Goal: Find specific fact: Find contact information

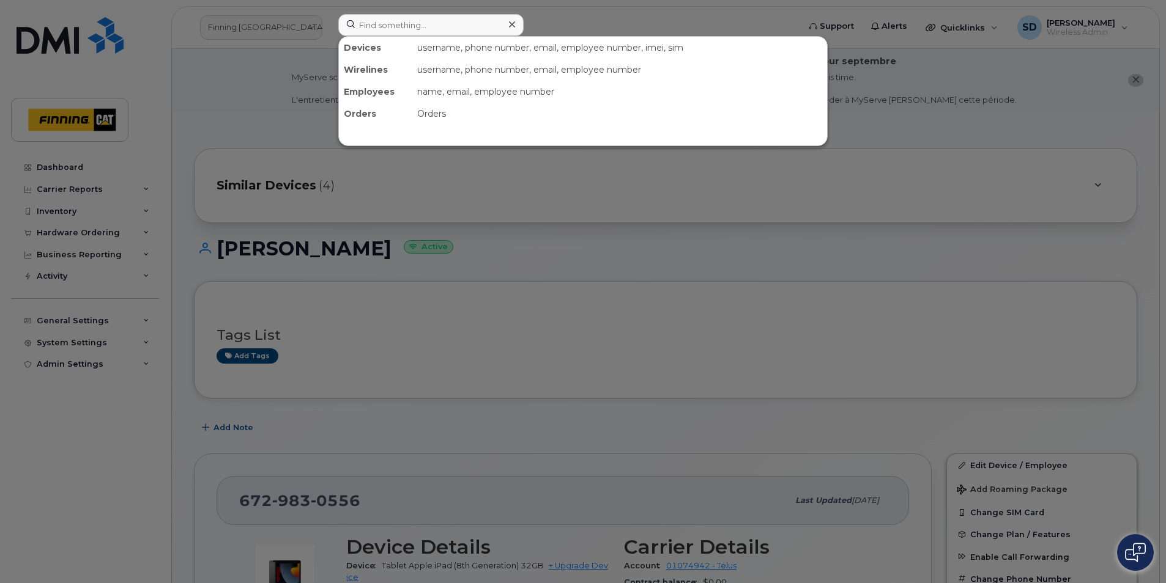
click at [398, 31] on input at bounding box center [430, 25] width 185 height 22
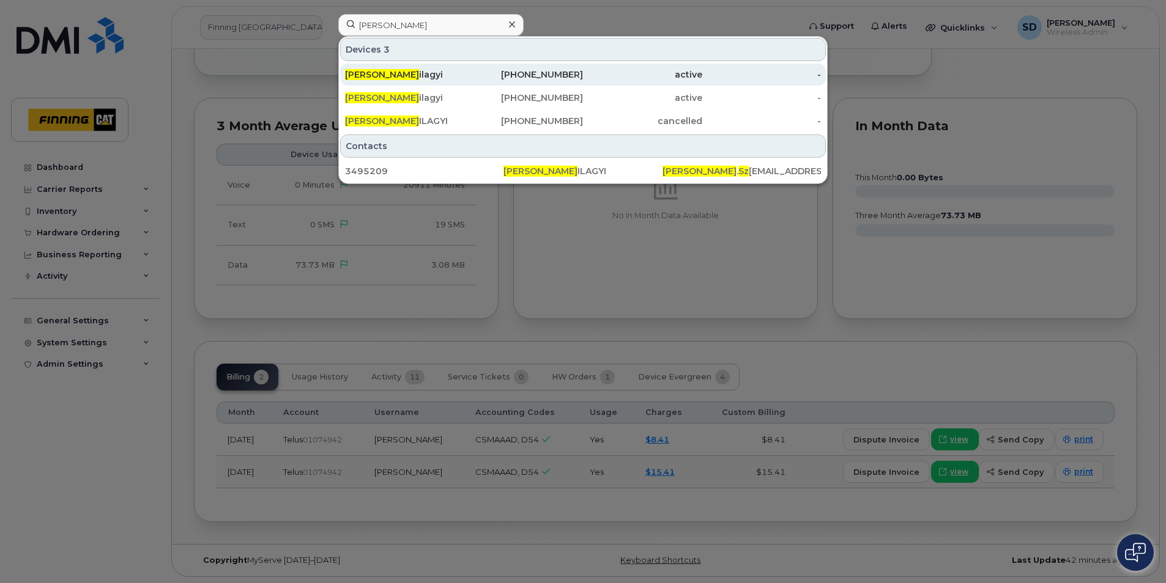
type input "Kyle Sz"
click at [380, 77] on div "Kyle Sz ilagyi" at bounding box center [404, 75] width 119 height 12
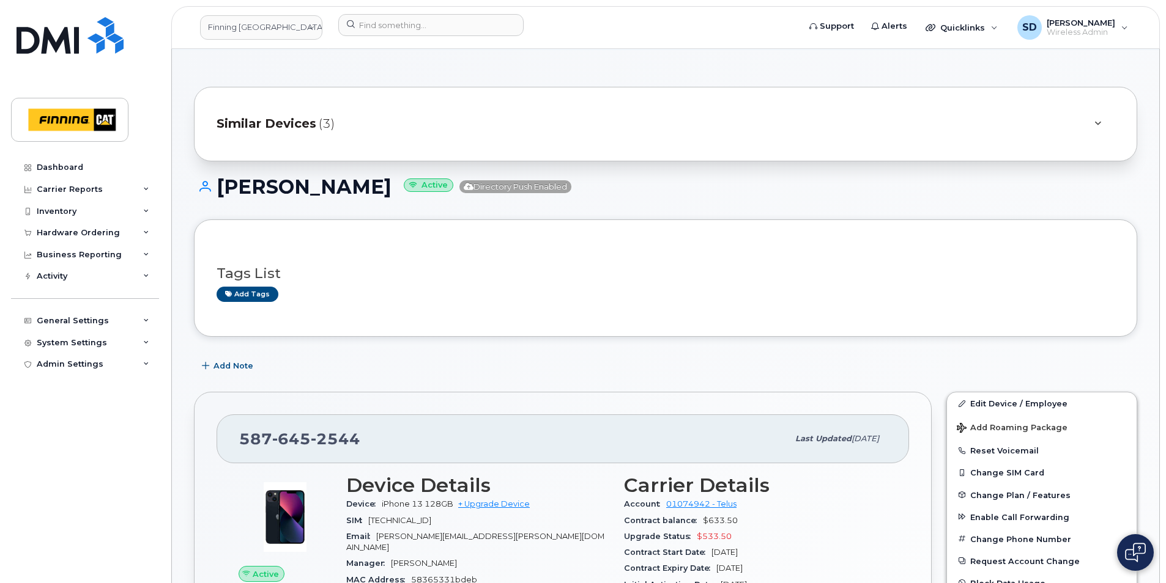
scroll to position [61, 0]
click at [284, 119] on span "Similar Devices" at bounding box center [267, 125] width 100 height 18
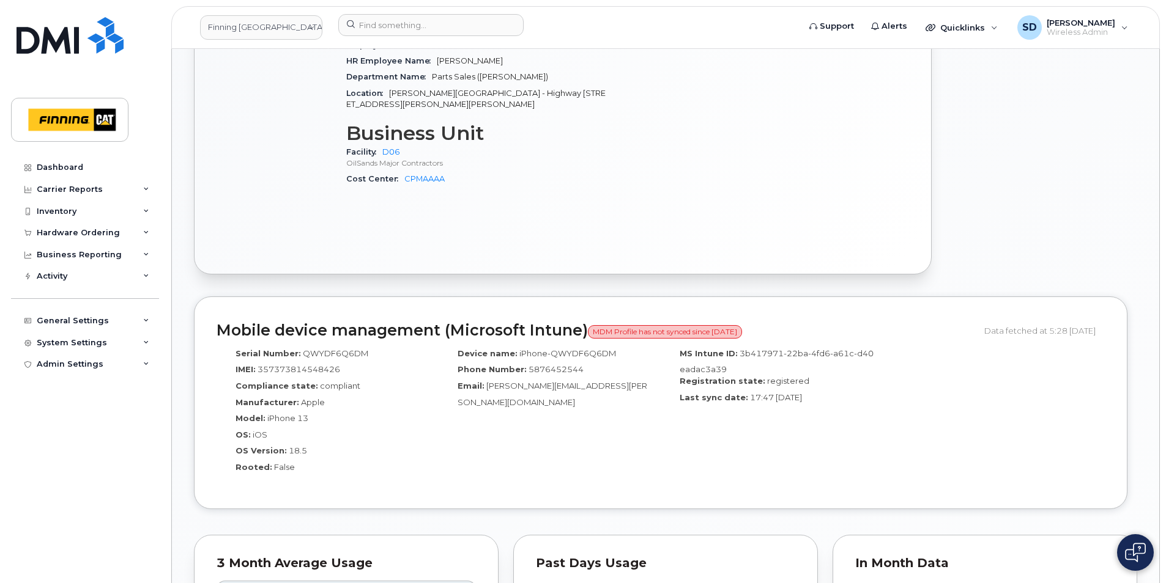
scroll to position [856, 0]
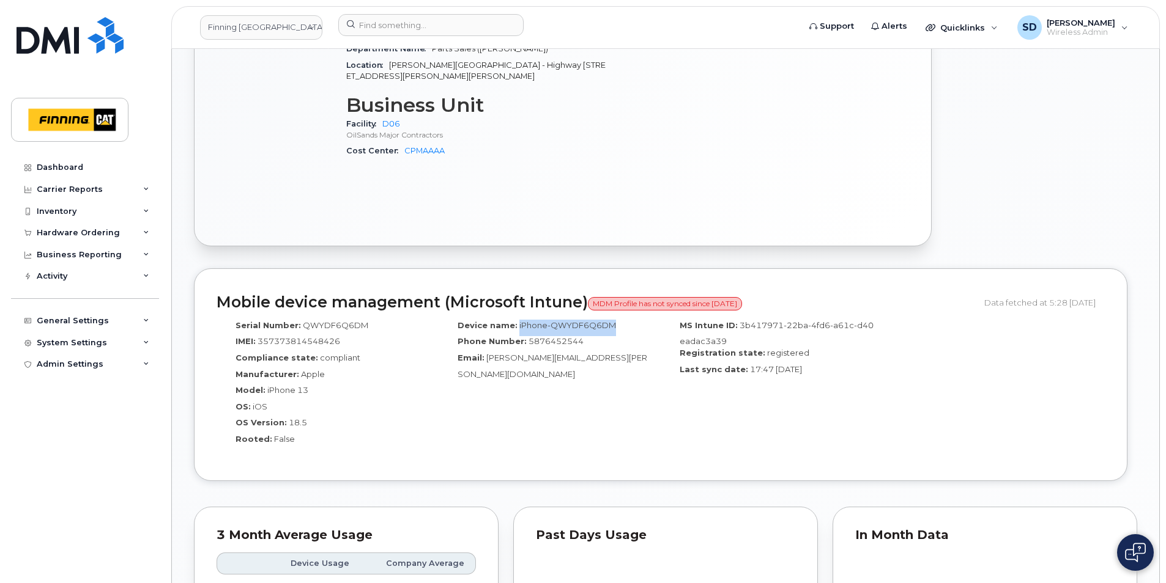
drag, startPoint x: 618, startPoint y: 313, endPoint x: 516, endPoint y: 312, distance: 102.8
click at [516, 320] on div "Device name: iPhone-QWYDF6Q6DM" at bounding box center [550, 328] width 204 height 17
copy span "iPhone-QWYDF6Q6DM"
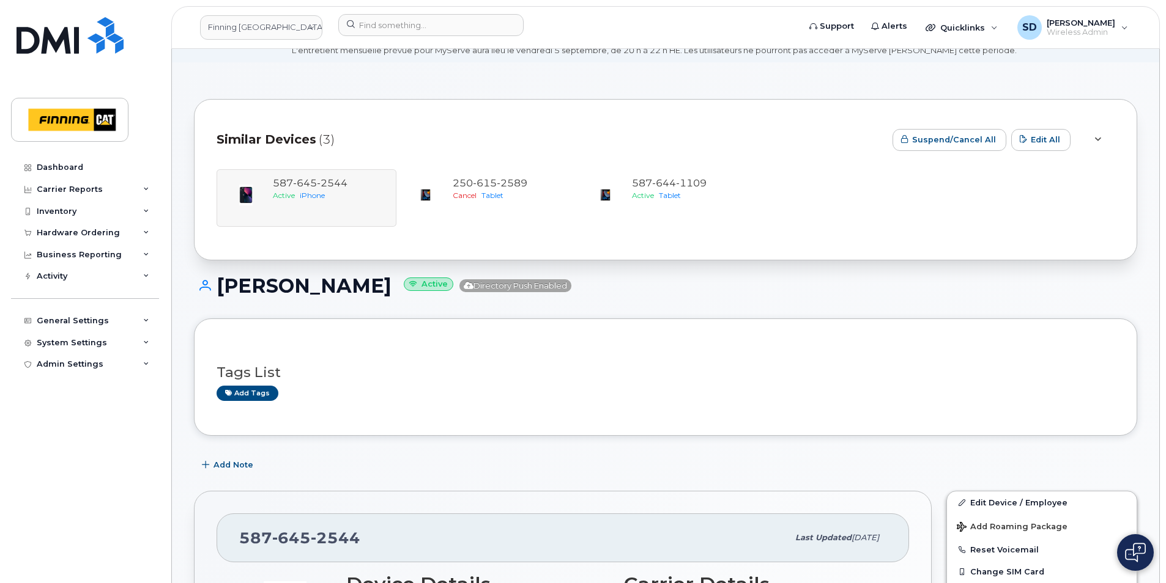
scroll to position [0, 0]
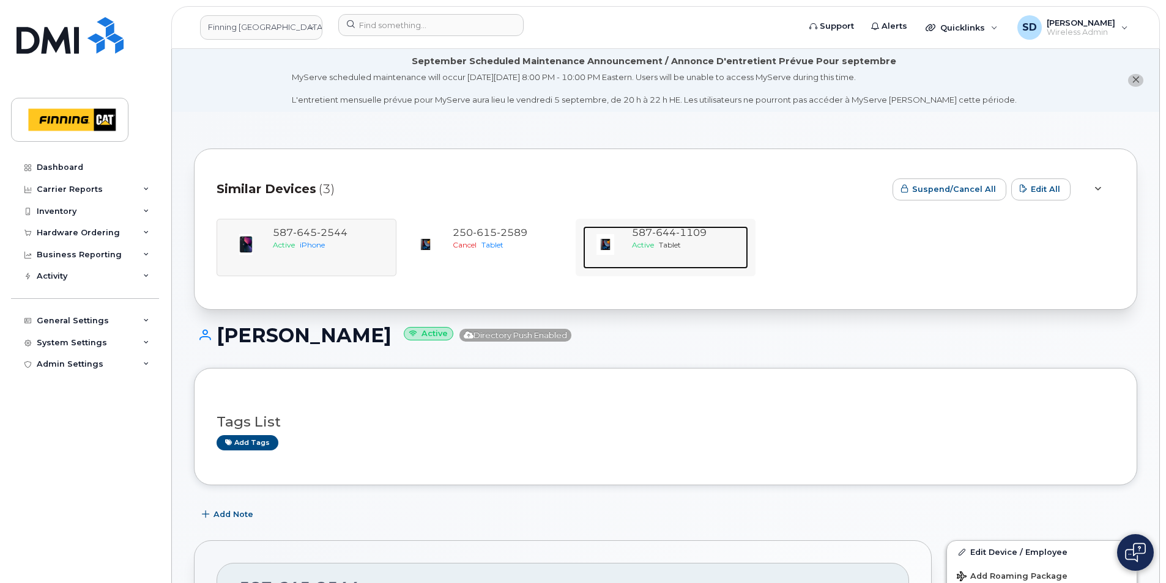
click at [684, 240] on div "Active Tablet" at bounding box center [687, 245] width 111 height 10
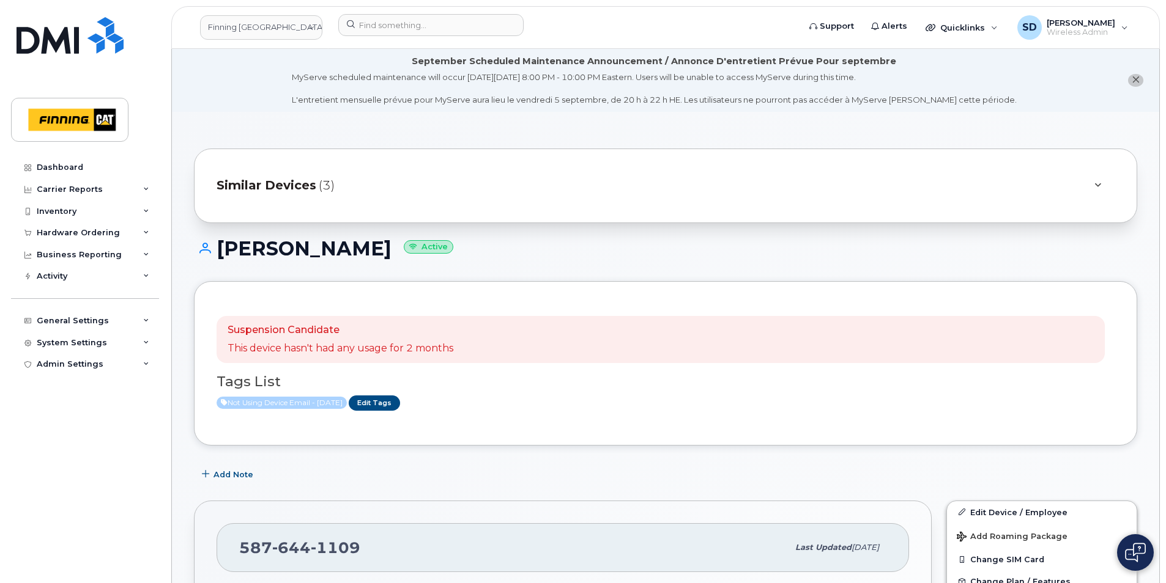
drag, startPoint x: 349, startPoint y: 257, endPoint x: 216, endPoint y: 251, distance: 133.4
click at [216, 251] on h1 "Kyle Szilagyi Active" at bounding box center [665, 248] width 943 height 21
drag, startPoint x: 216, startPoint y: 251, endPoint x: 229, endPoint y: 253, distance: 13.5
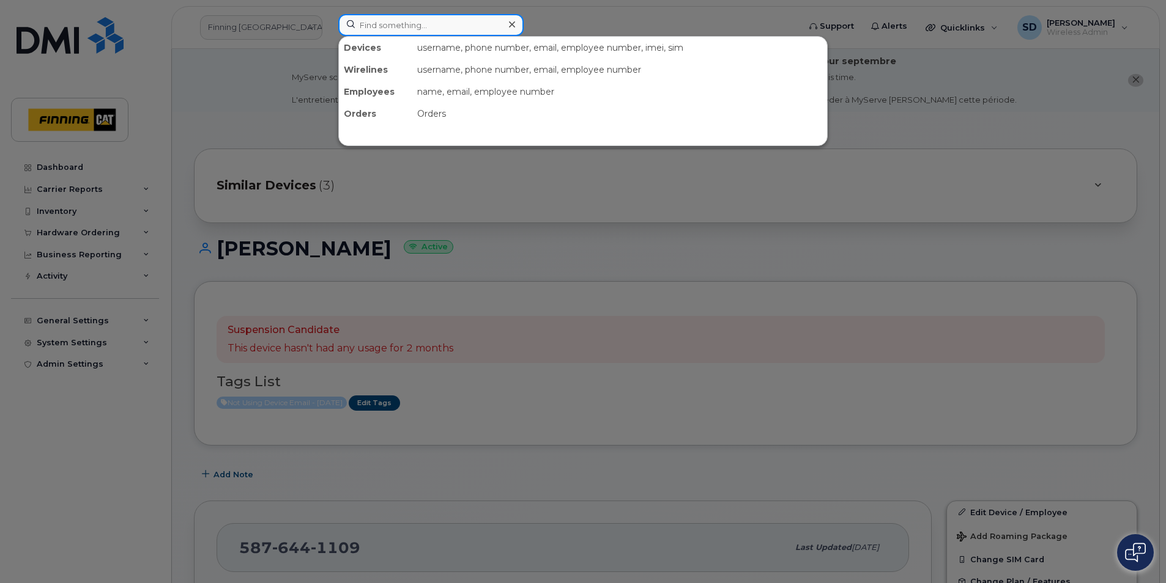
click at [365, 23] on input at bounding box center [430, 25] width 185 height 22
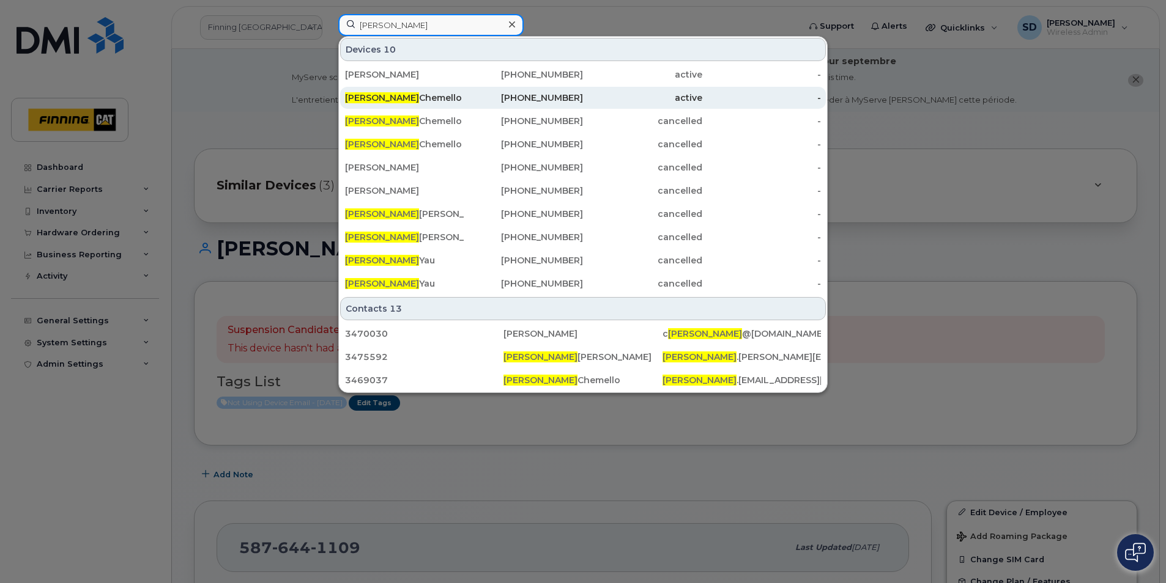
type input "TRacey"
click at [386, 93] on div "Tracey Chemello" at bounding box center [404, 98] width 119 height 12
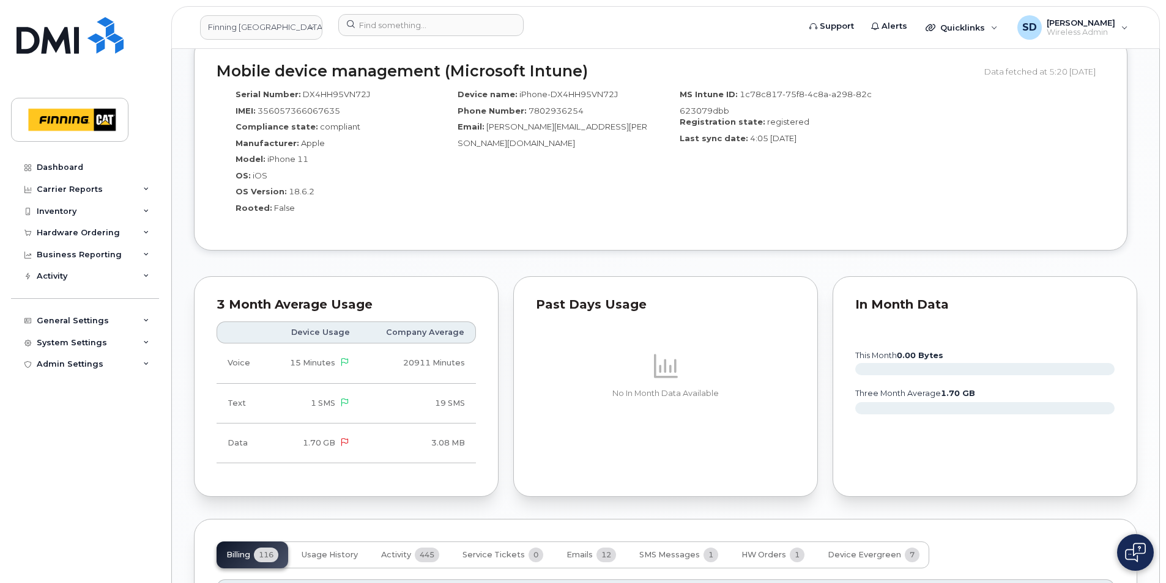
scroll to position [1261, 0]
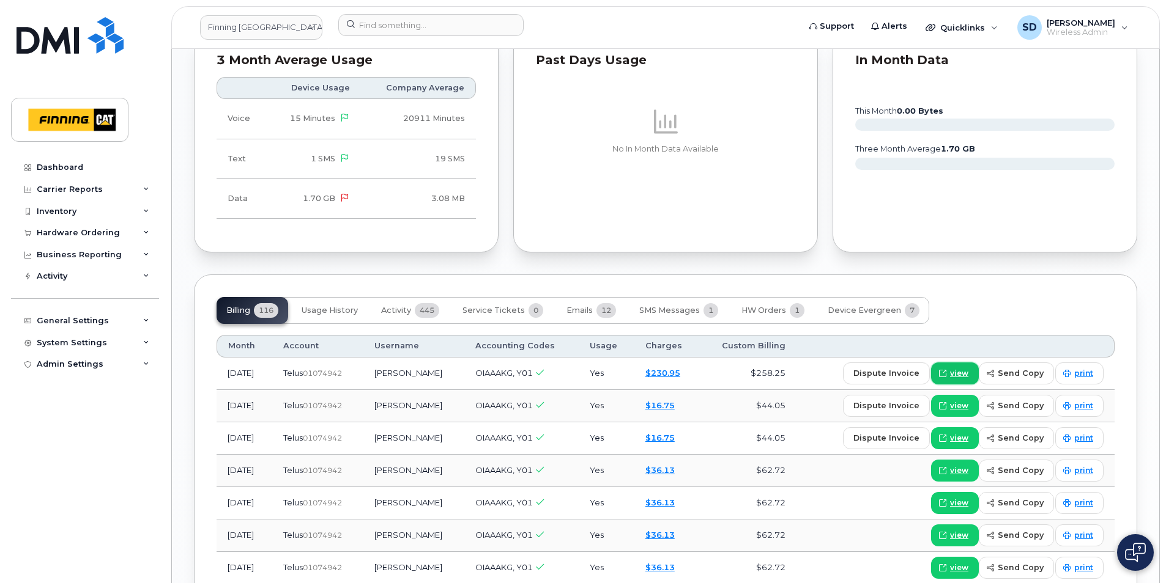
click at [966, 368] on span "view" at bounding box center [959, 373] width 18 height 11
click at [374, 21] on input at bounding box center [430, 25] width 185 height 22
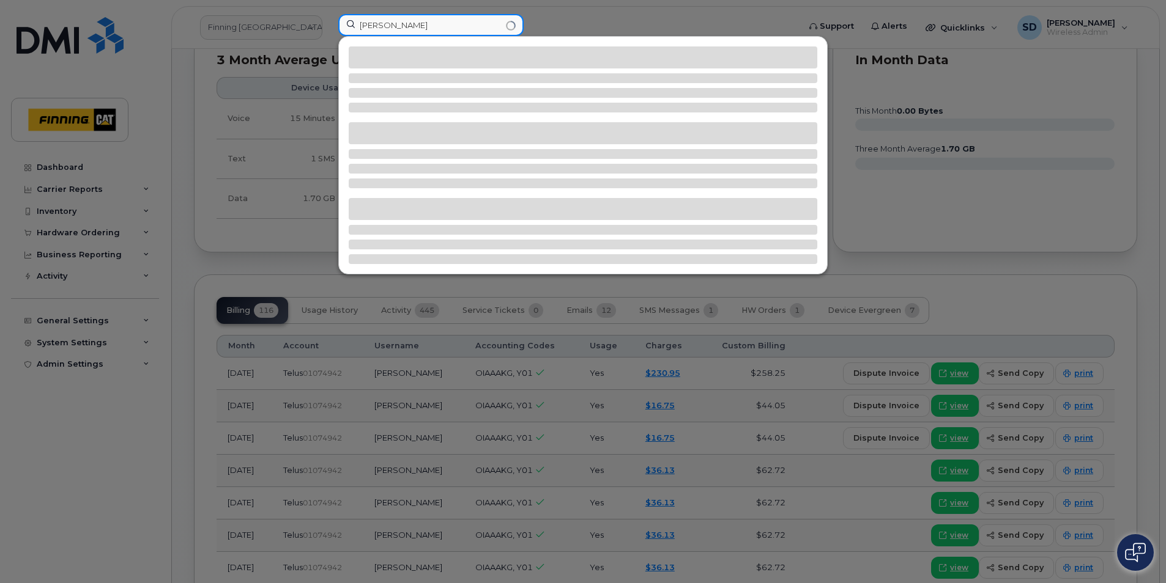
type input "[PERSON_NAME]"
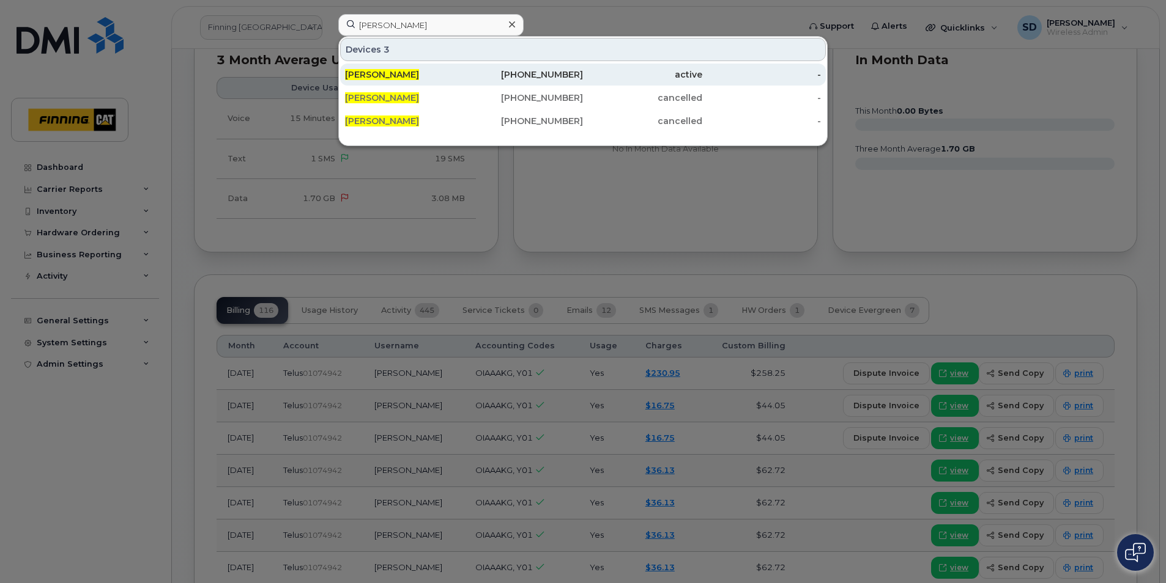
click at [379, 74] on span "[PERSON_NAME]" at bounding box center [382, 74] width 74 height 11
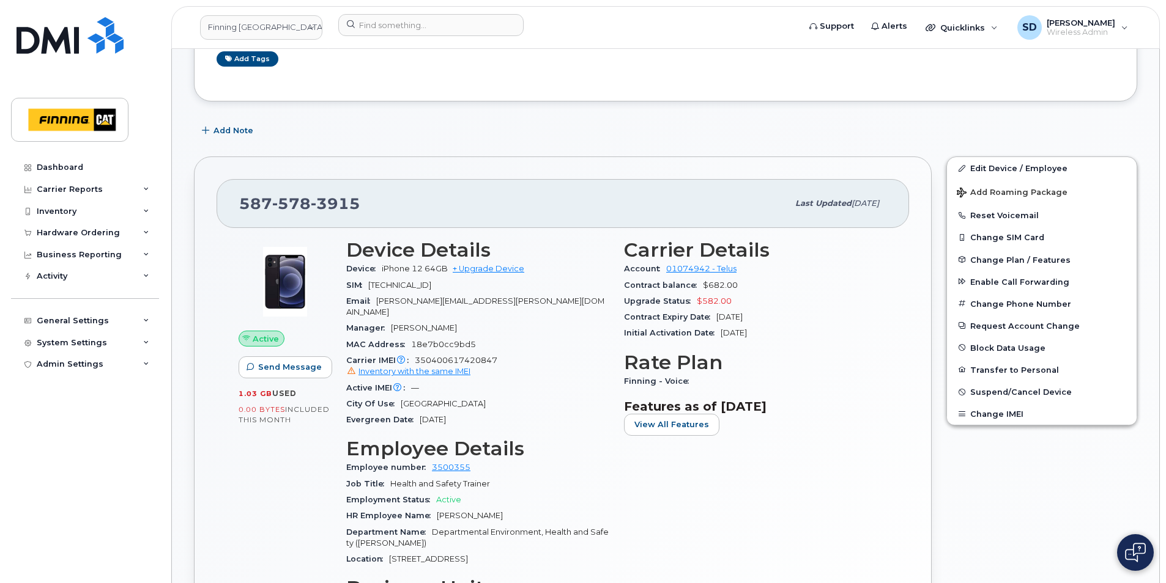
scroll to position [306, 0]
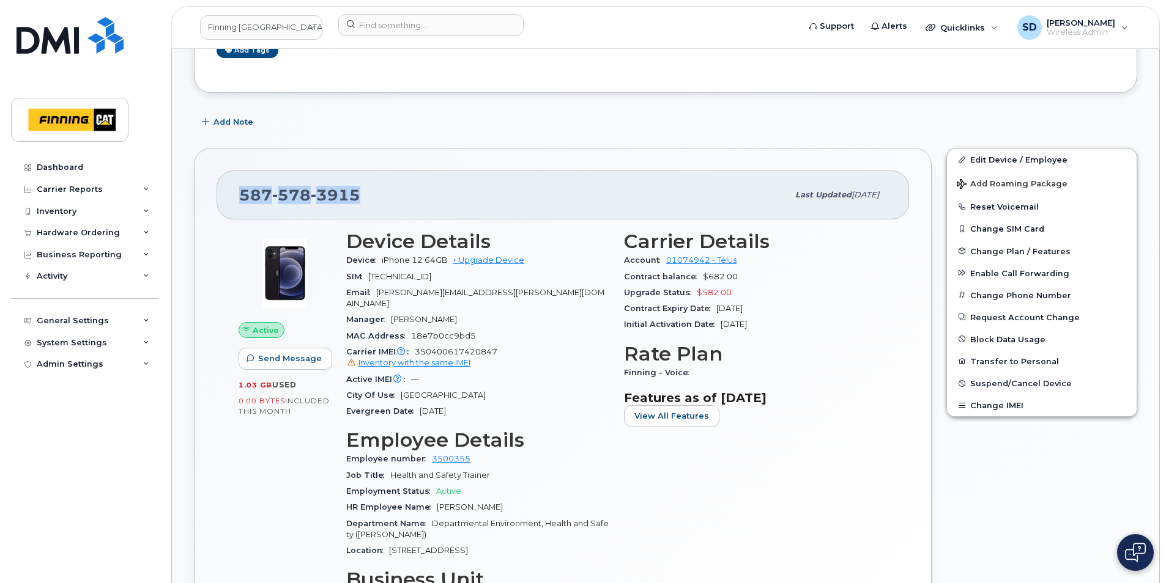
drag, startPoint x: 371, startPoint y: 187, endPoint x: 169, endPoint y: 198, distance: 202.1
drag, startPoint x: 169, startPoint y: 198, endPoint x: 250, endPoint y: 197, distance: 80.1
copy span "[PHONE_NUMBER]"
